Goal: Find specific fact: Find specific fact

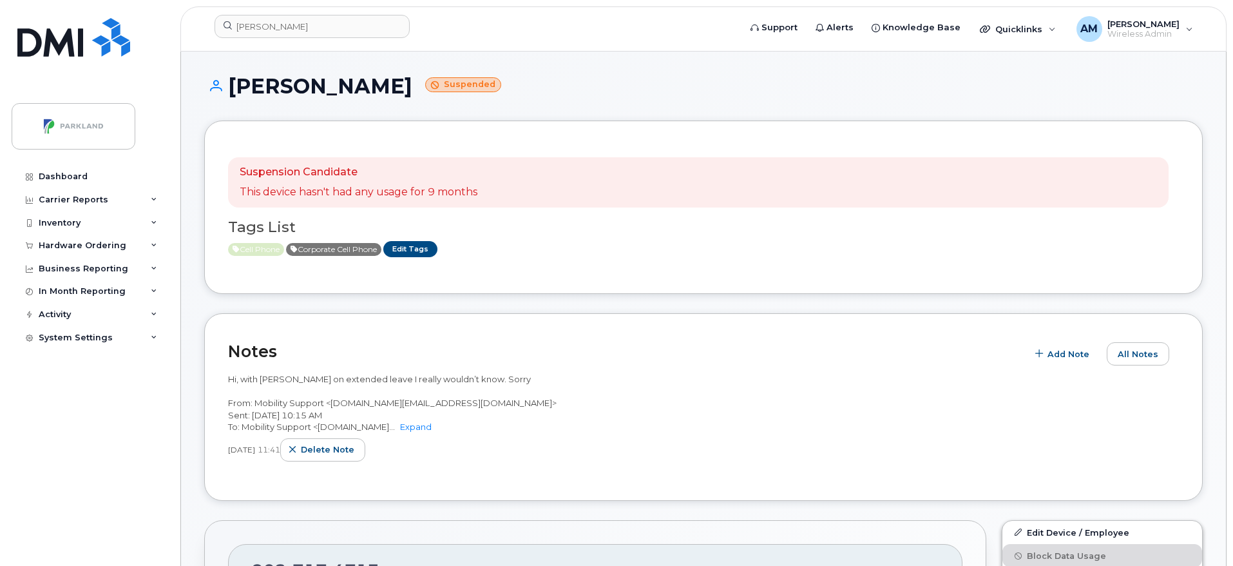
scroll to position [447, 0]
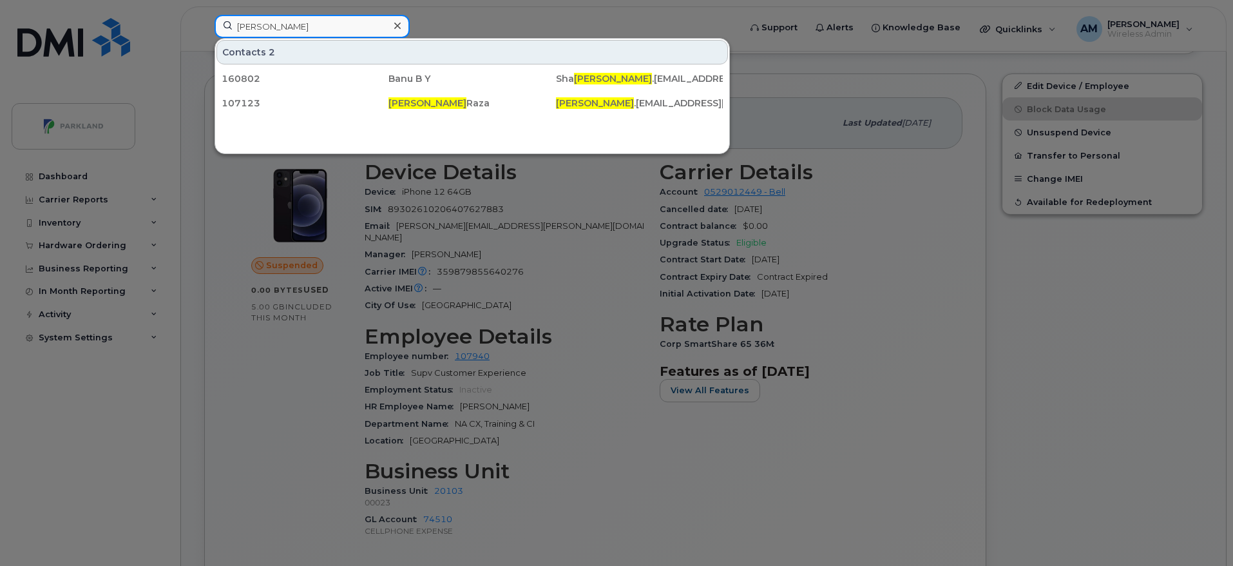
click at [329, 26] on input "[PERSON_NAME]" at bounding box center [312, 26] width 195 height 23
paste input "862616070150917"
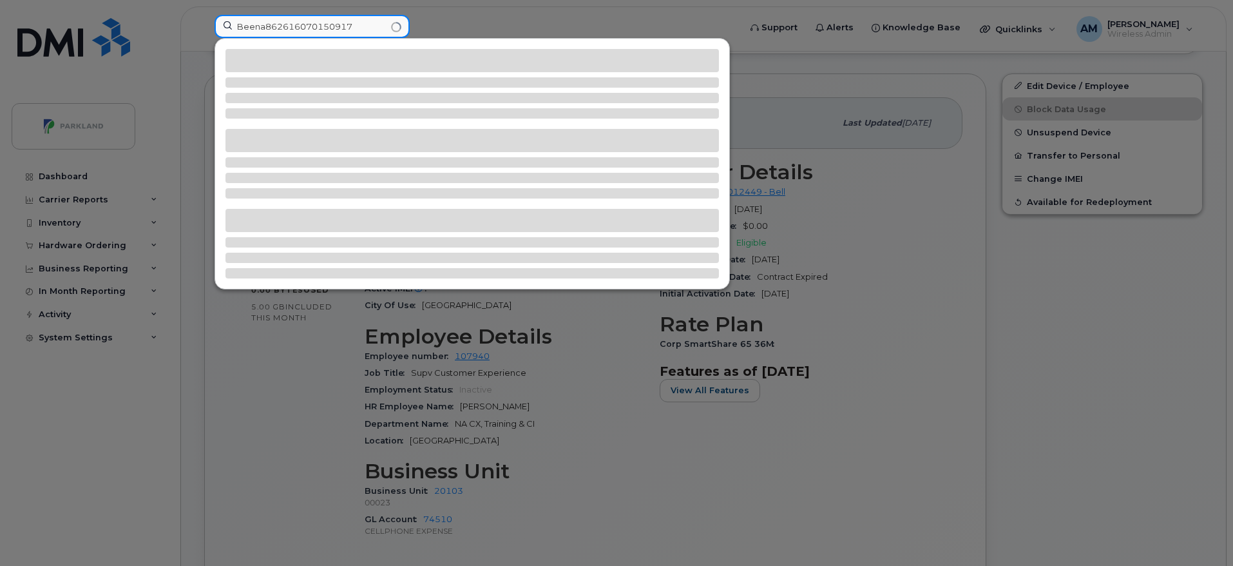
click at [263, 26] on input "Beena862616070150917" at bounding box center [312, 26] width 195 height 23
type input "862616070150917"
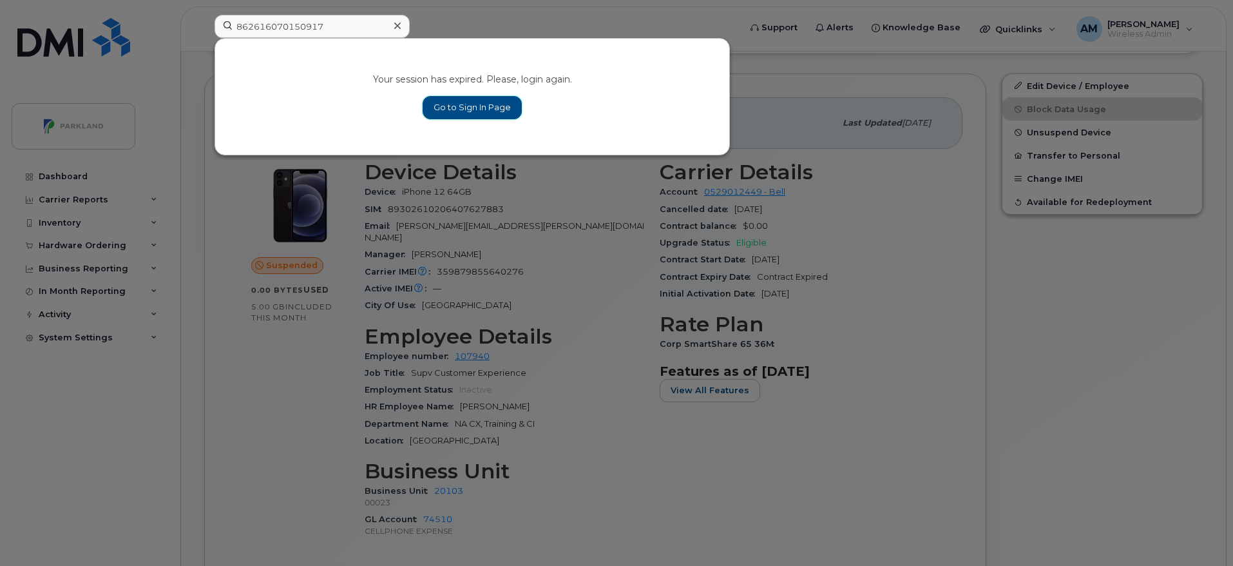
click at [438, 111] on link "Go to Sign In Page" at bounding box center [472, 107] width 99 height 23
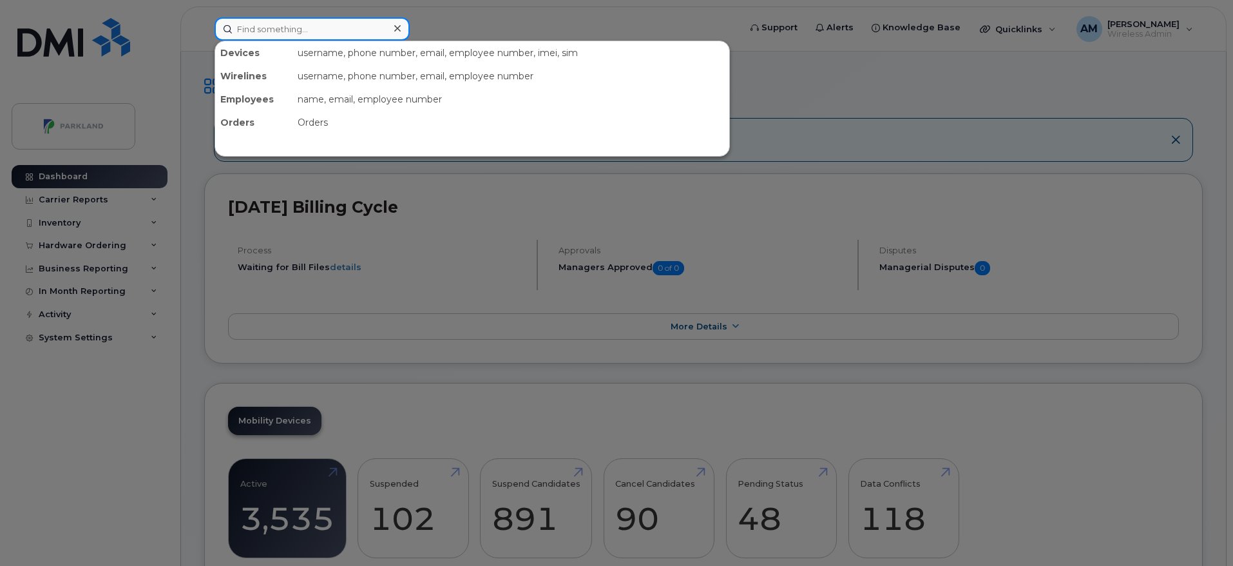
click at [293, 28] on input at bounding box center [312, 28] width 195 height 23
paste input "862616070150917"
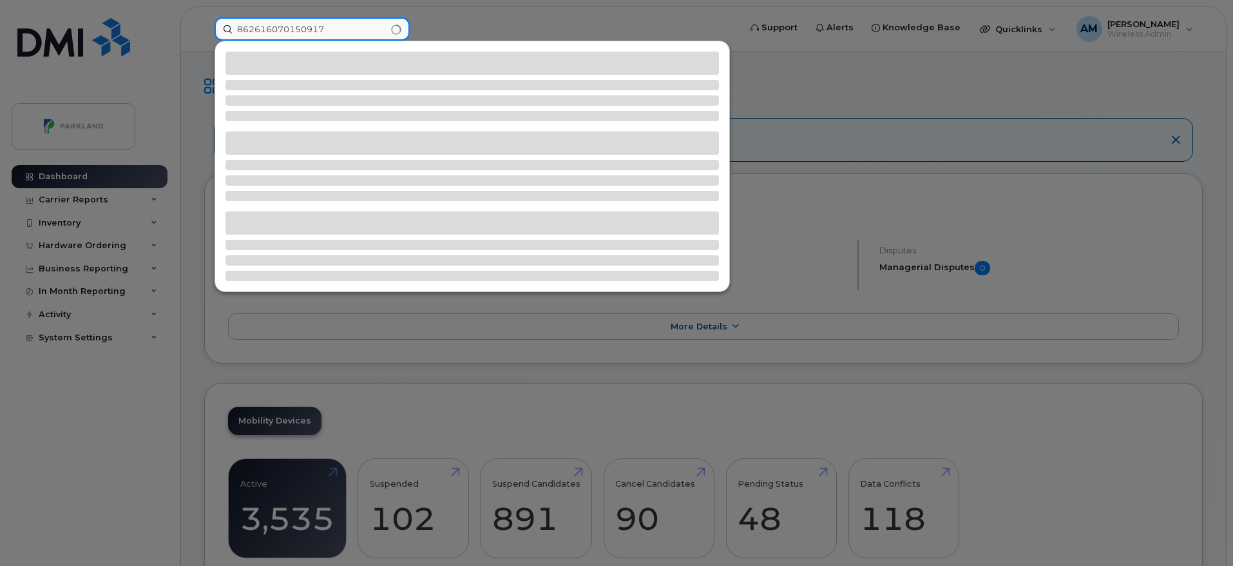
paste input "862616070150917"
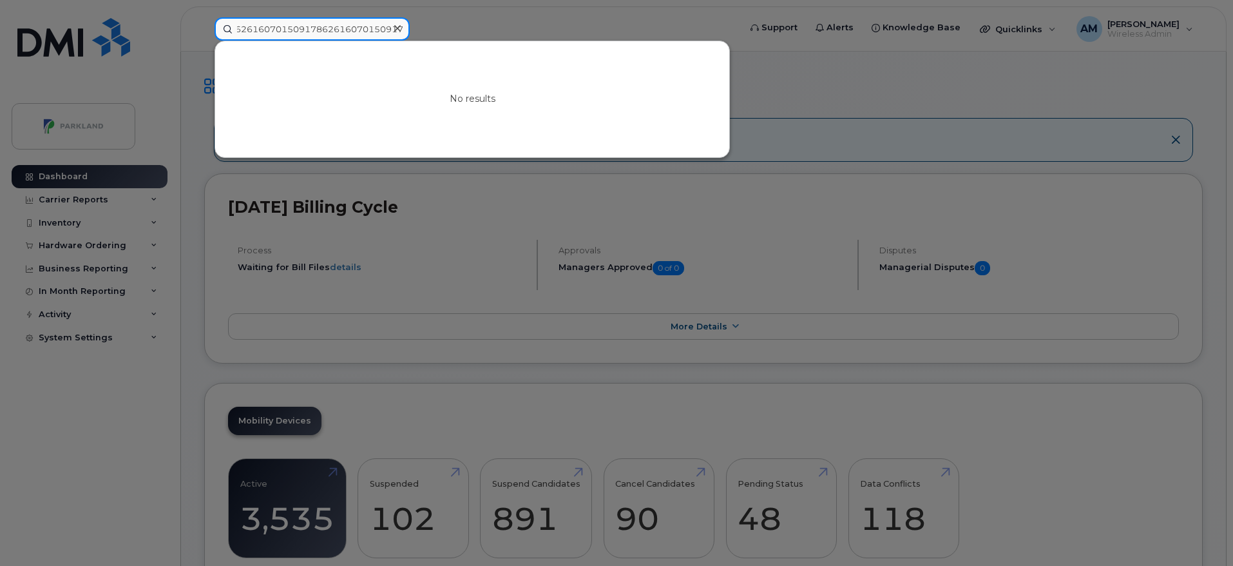
type input "862616070150917862616070150917"
click at [396, 30] on icon at bounding box center [397, 28] width 6 height 6
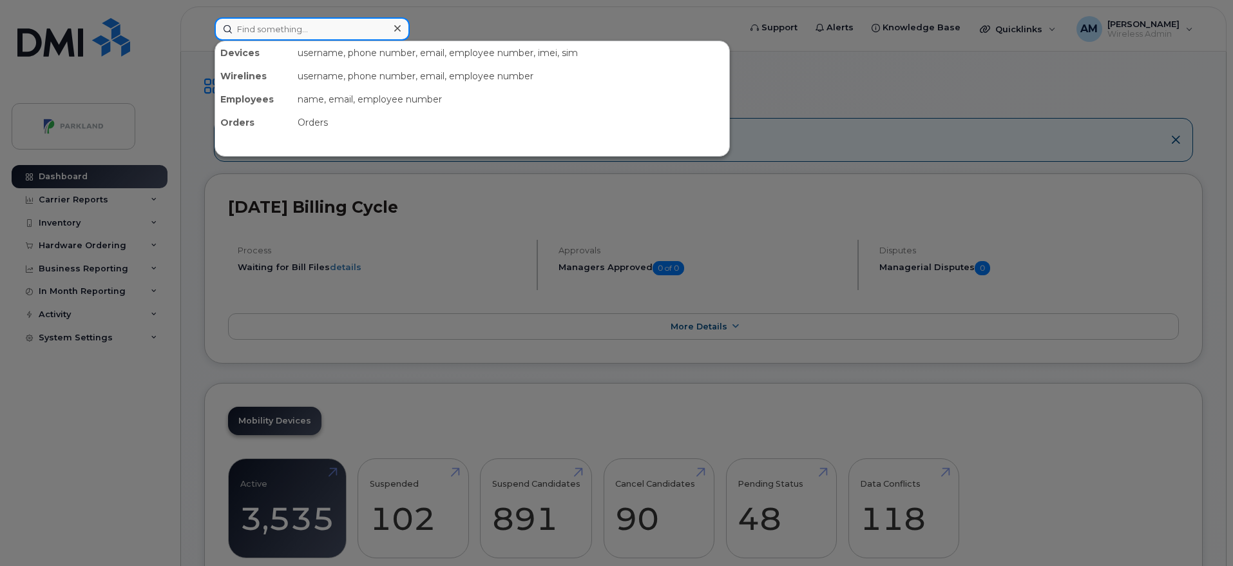
click at [275, 34] on input at bounding box center [312, 28] width 195 height 23
paste input "862616070150917"
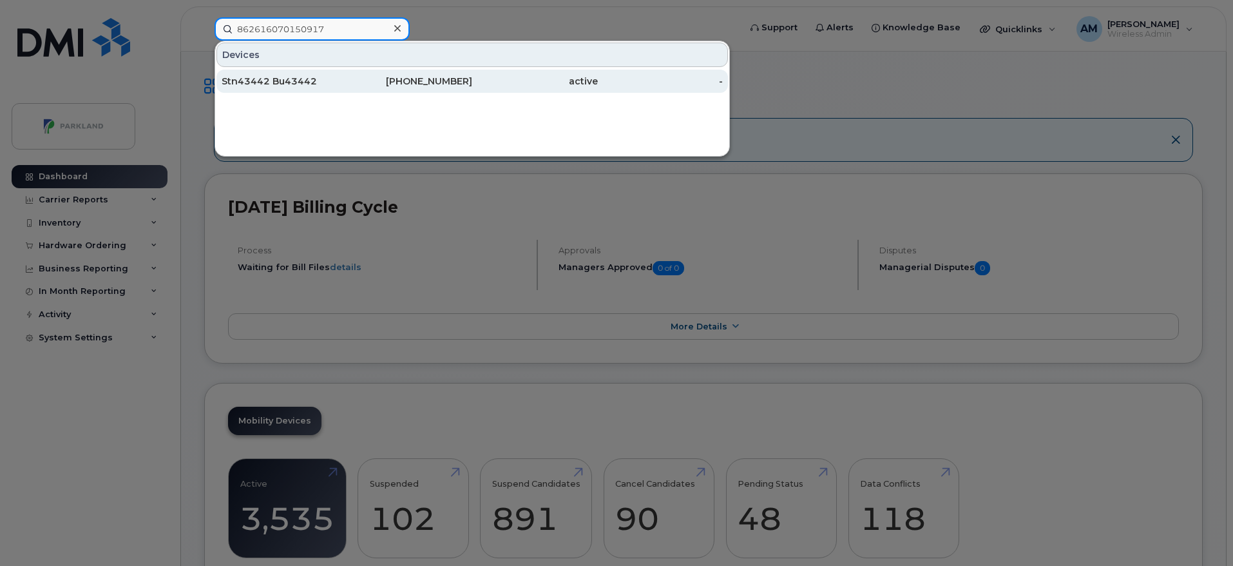
type input "862616070150917"
click at [472, 88] on div "204-915-5633" at bounding box center [535, 81] width 126 height 23
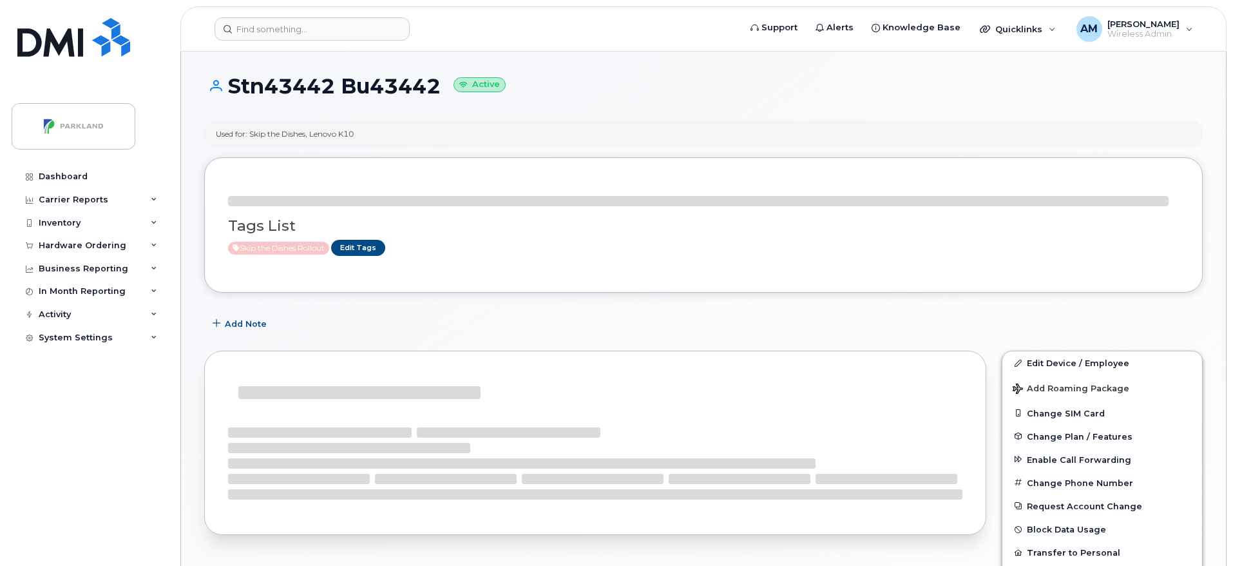
click at [322, 46] on header "Support Alerts Knowledge Base Quicklinks Suspend / Cancel Device Change SIM Car…" at bounding box center [703, 28] width 1047 height 45
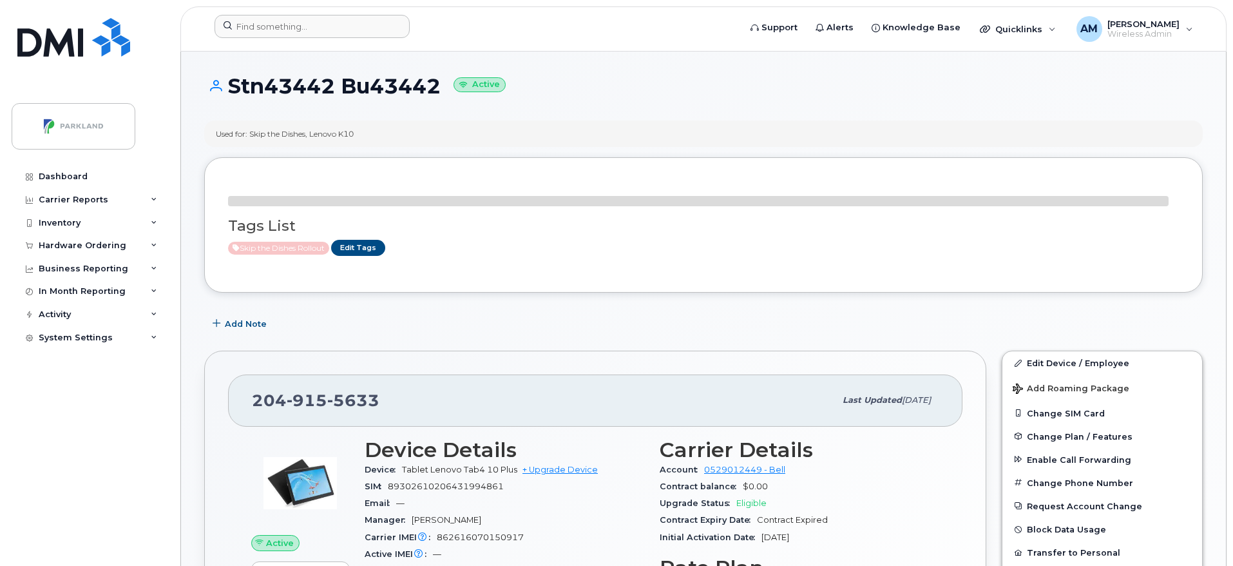
click at [329, 42] on div at bounding box center [472, 29] width 537 height 28
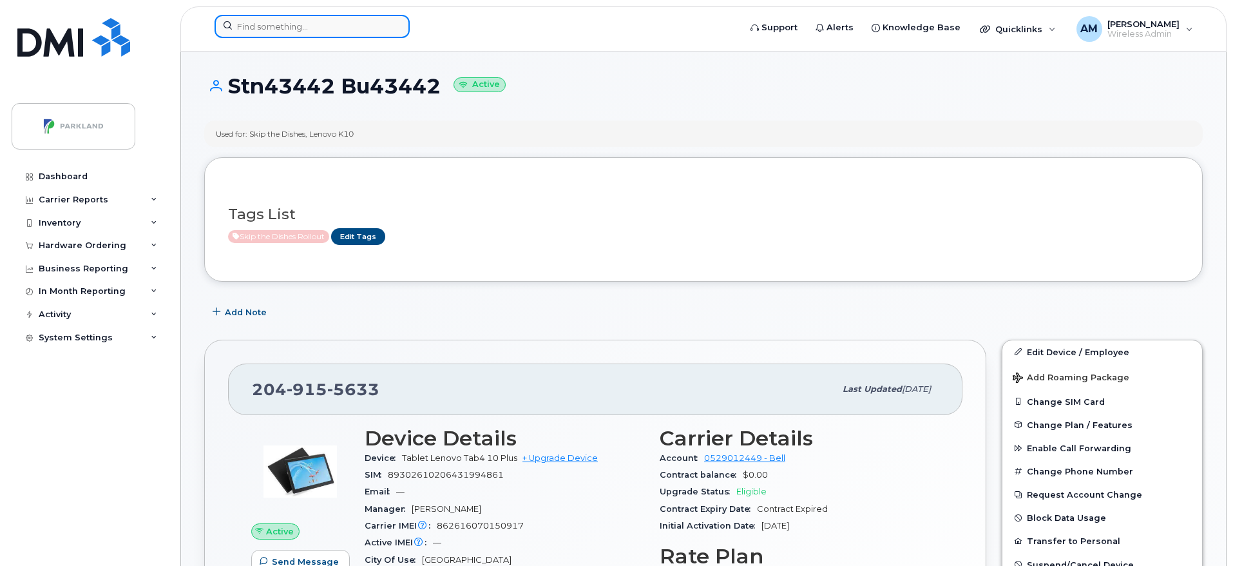
click at [295, 19] on input at bounding box center [312, 26] width 195 height 23
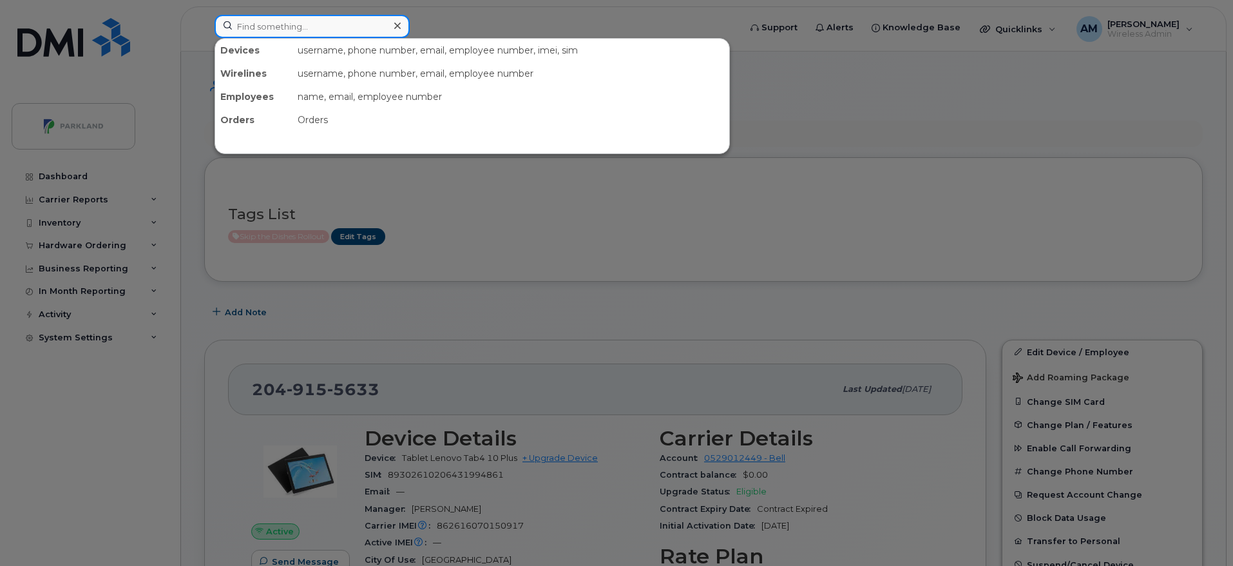
paste input "[PHONE_NUMBER]"
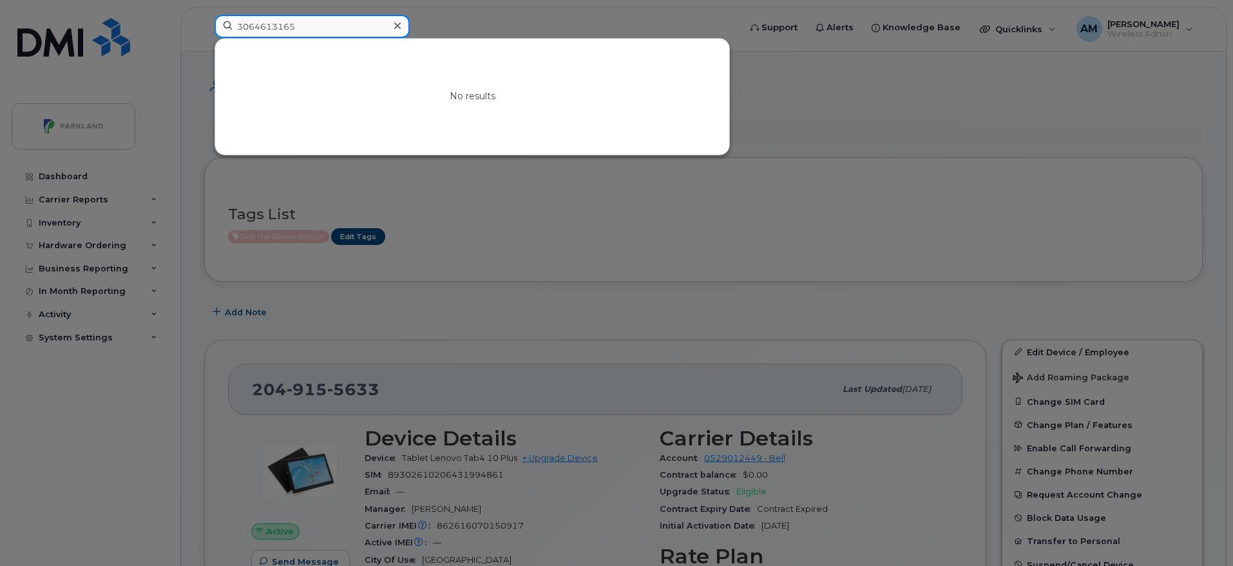
type input "3064613165"
click at [391, 26] on div at bounding box center [397, 26] width 19 height 19
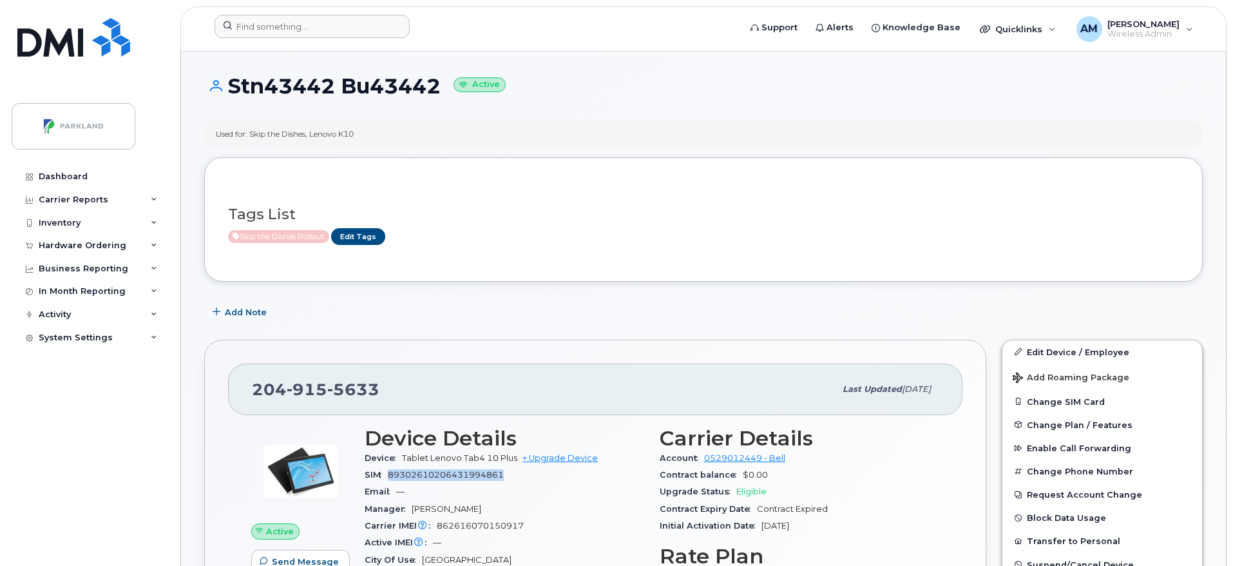
drag, startPoint x: 508, startPoint y: 475, endPoint x: 387, endPoint y: 470, distance: 121.3
click at [387, 470] on div "SIM [TECHNICAL_ID]" at bounding box center [505, 475] width 280 height 17
copy span "89302610206431994861"
